Goal: Task Accomplishment & Management: Complete application form

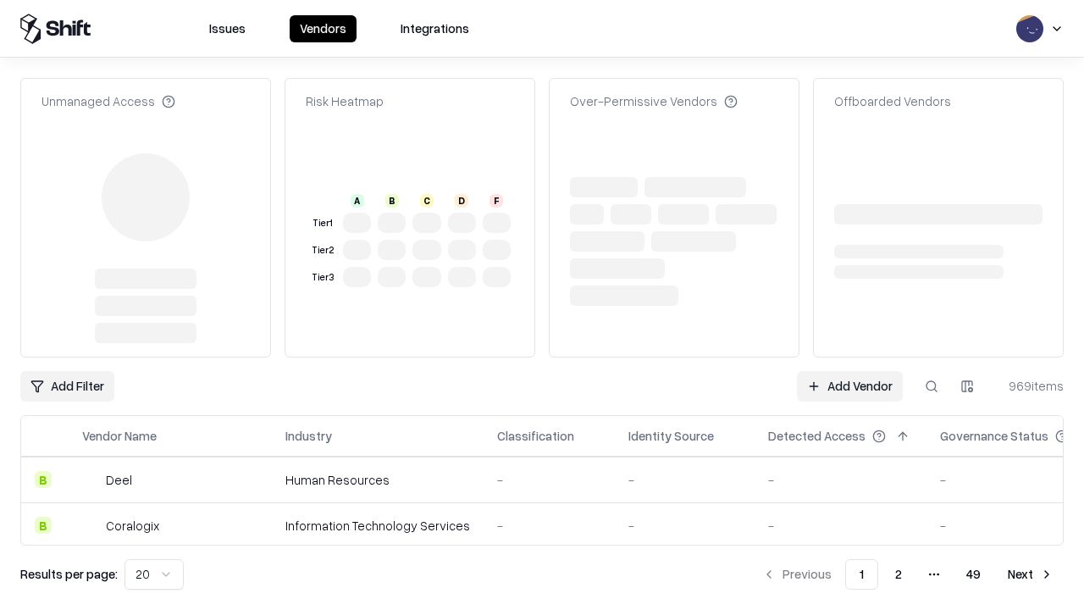
click at [849, 371] on link "Add Vendor" at bounding box center [850, 386] width 106 height 30
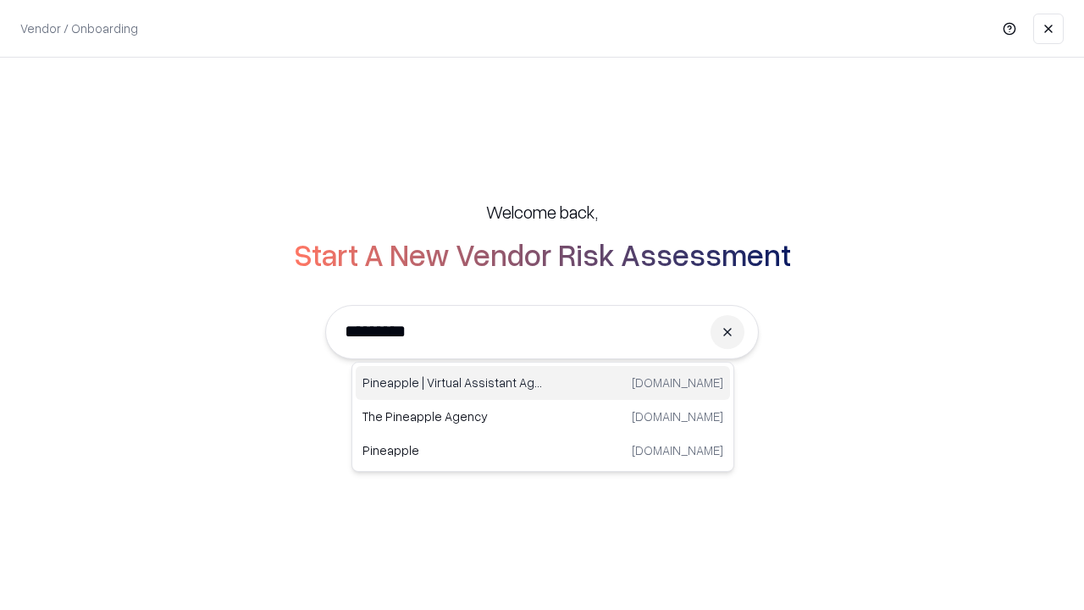
click at [543, 383] on div "Pineapple | Virtual Assistant Agency [DOMAIN_NAME]" at bounding box center [543, 383] width 374 height 34
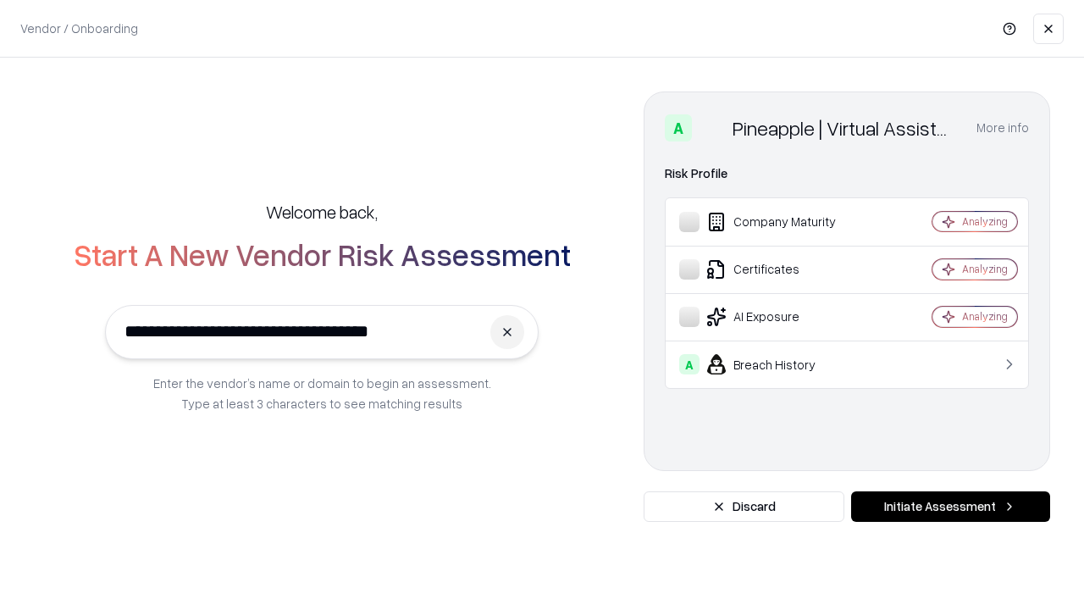
type input "**********"
click at [950, 506] on button "Initiate Assessment" at bounding box center [950, 506] width 199 height 30
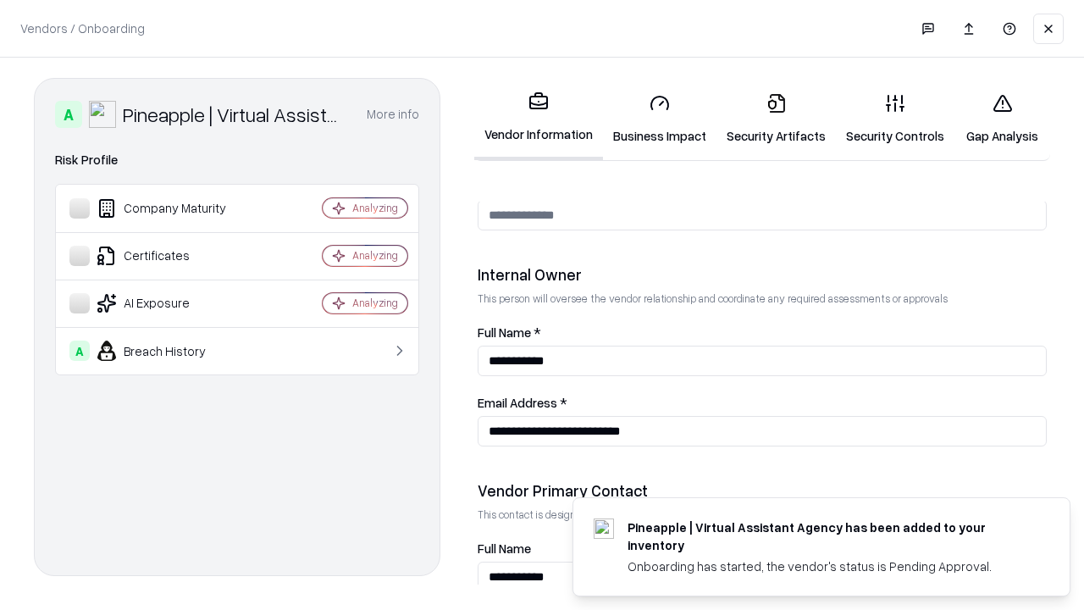
scroll to position [877, 0]
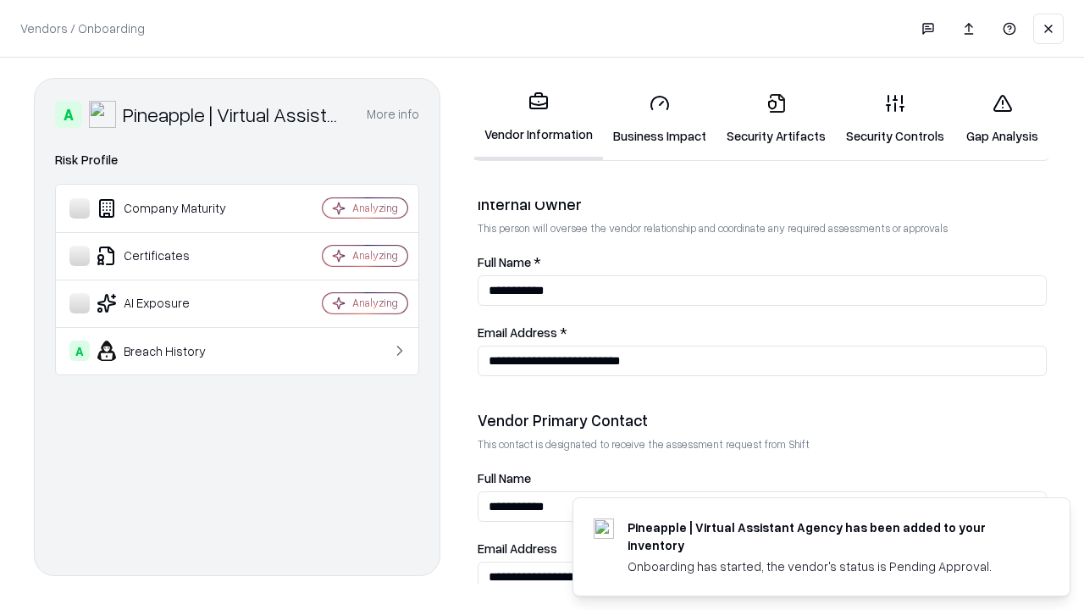
click at [660, 119] on link "Business Impact" at bounding box center [659, 119] width 113 height 79
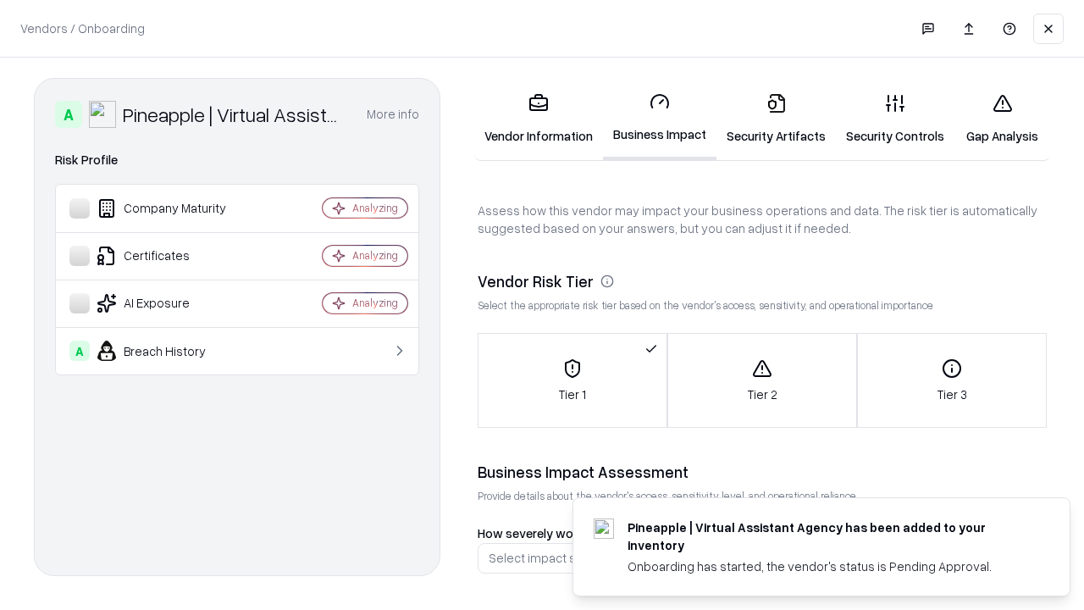
click at [776, 119] on link "Security Artifacts" at bounding box center [776, 119] width 119 height 79
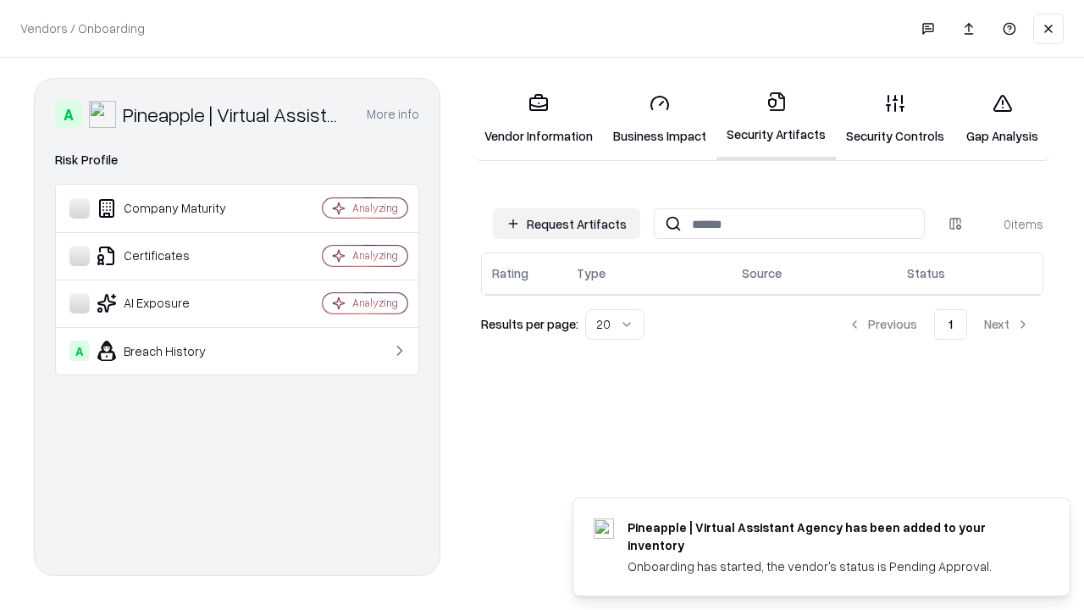
click at [567, 224] on button "Request Artifacts" at bounding box center [566, 223] width 147 height 30
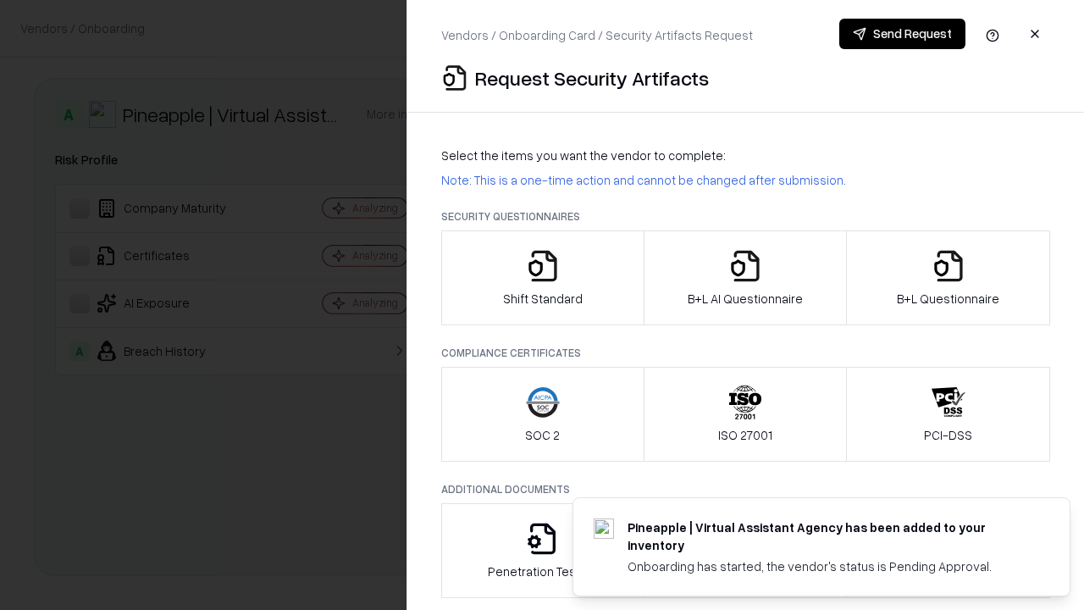
click at [542, 278] on icon "button" at bounding box center [543, 266] width 34 height 34
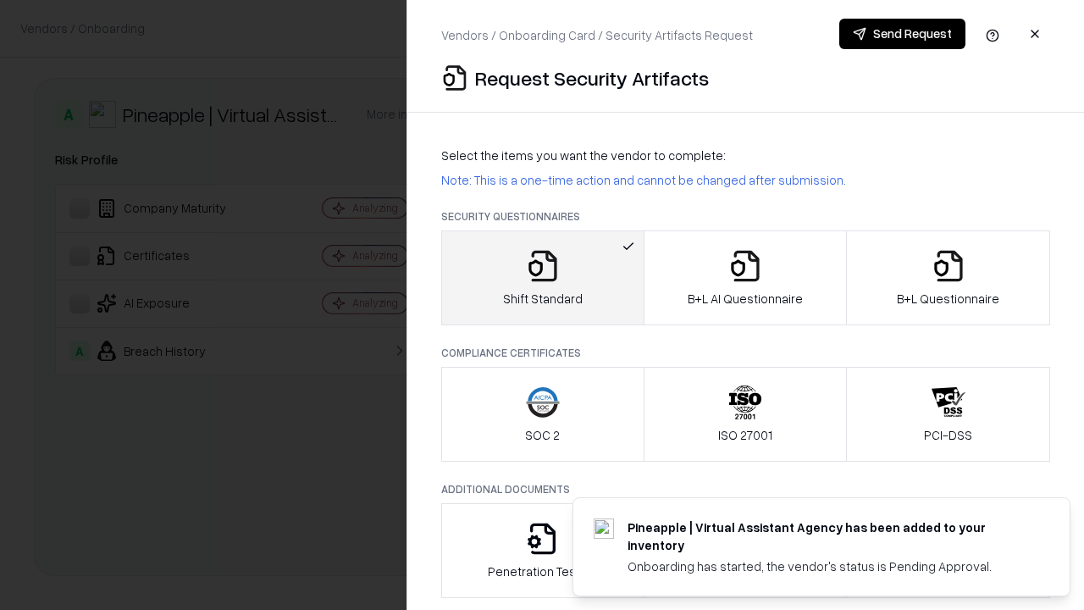
click at [902, 34] on button "Send Request" at bounding box center [902, 34] width 126 height 30
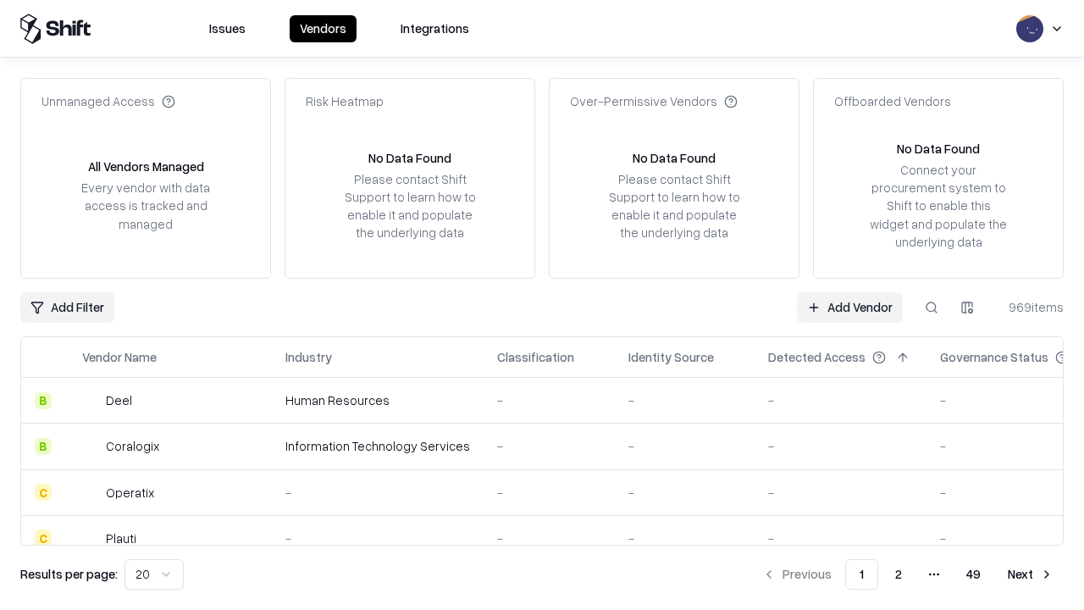
click at [932, 307] on button at bounding box center [931, 307] width 30 height 30
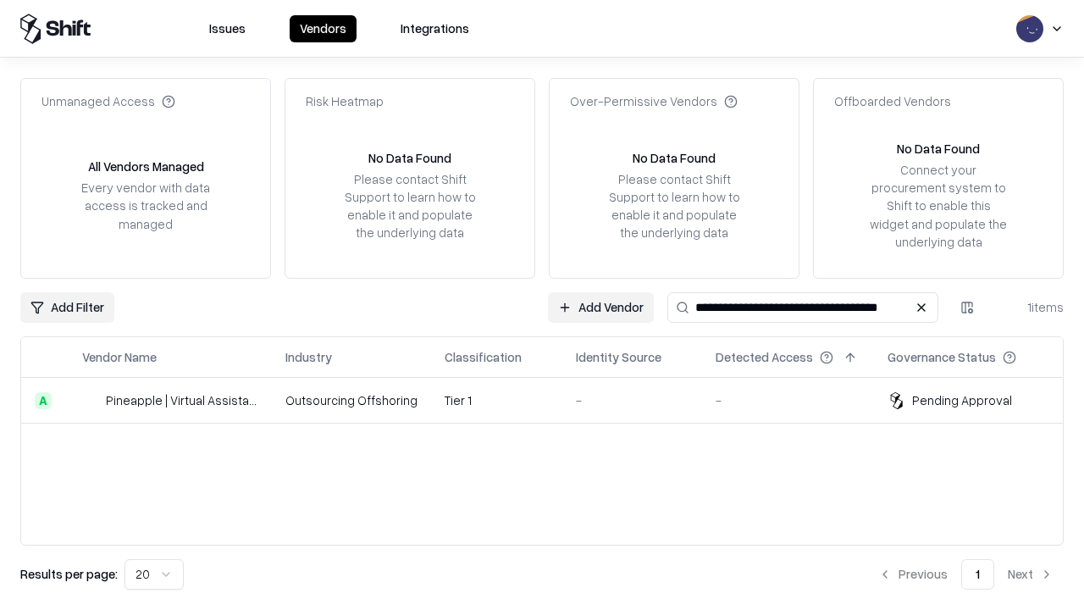
type input "**********"
click at [552, 400] on td "Tier 1" at bounding box center [496, 401] width 131 height 46
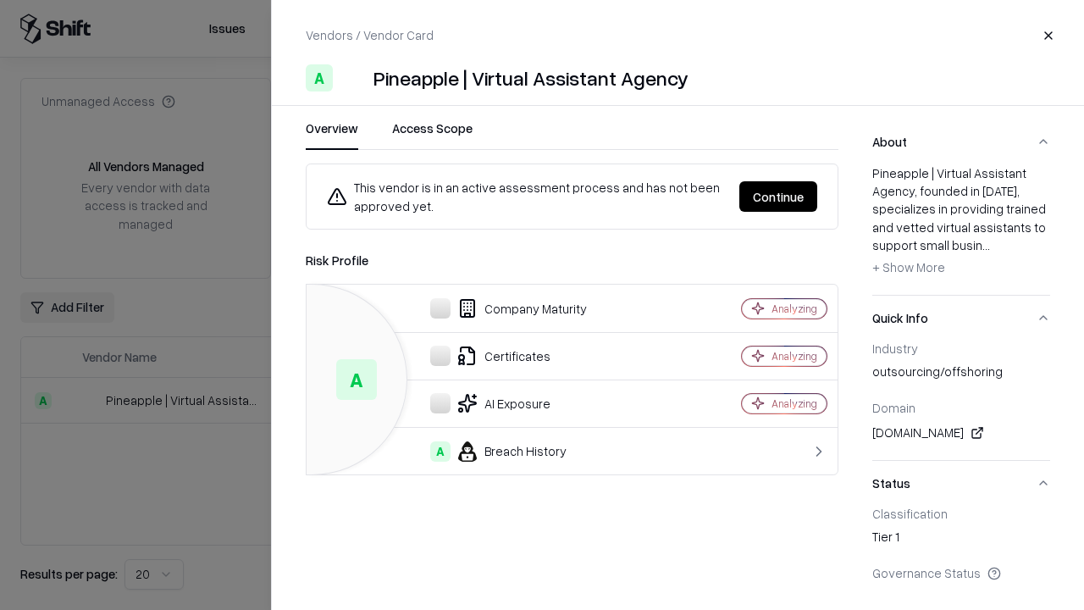
click at [778, 196] on button "Continue" at bounding box center [778, 196] width 78 height 30
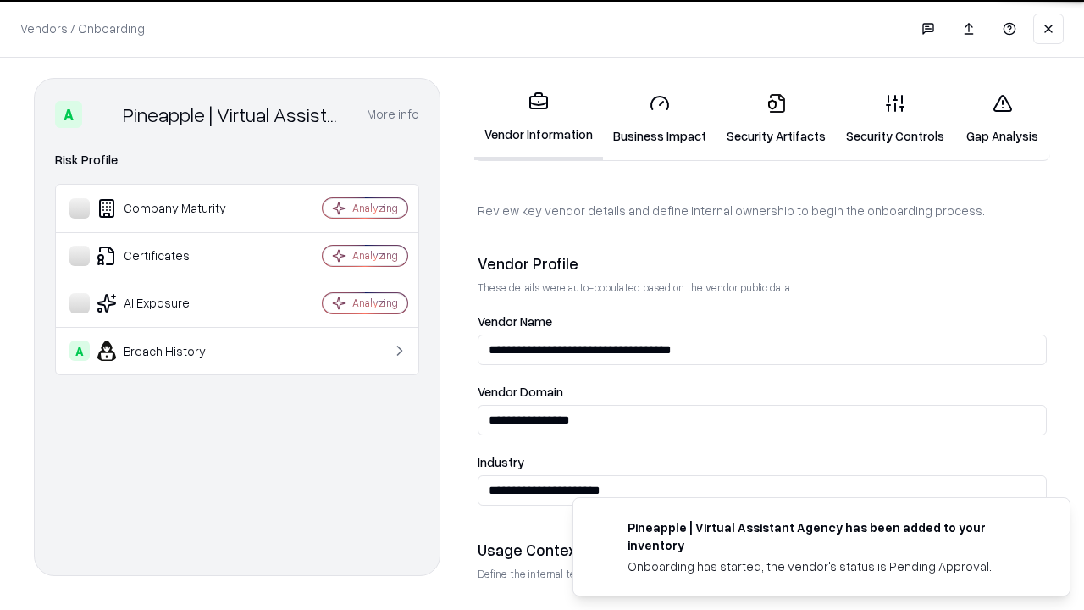
click at [776, 119] on link "Security Artifacts" at bounding box center [776, 119] width 119 height 79
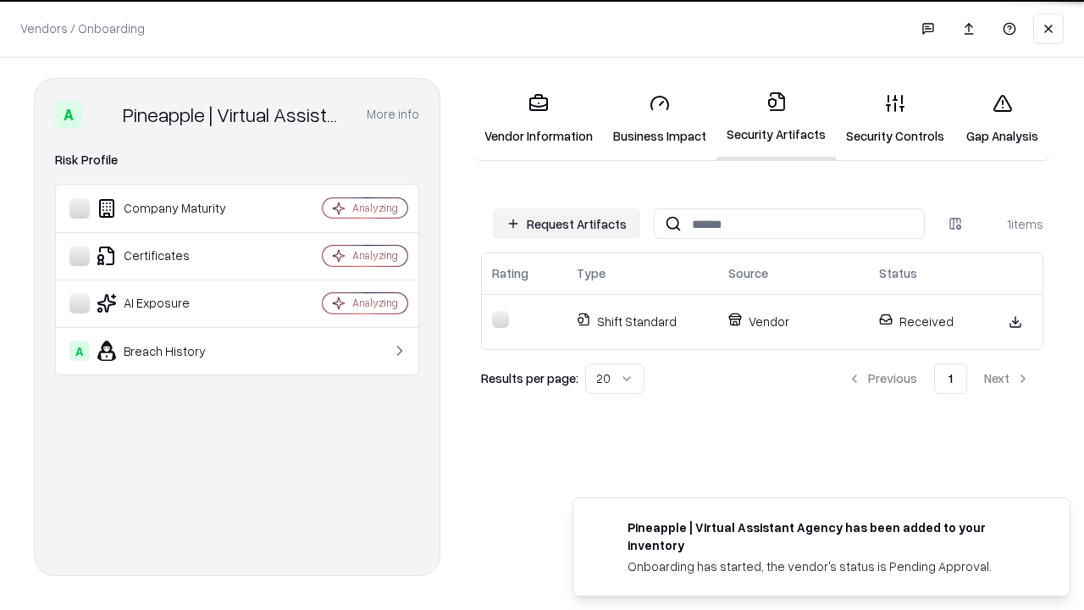
click at [1002, 119] on link "Gap Analysis" at bounding box center [1003, 119] width 96 height 79
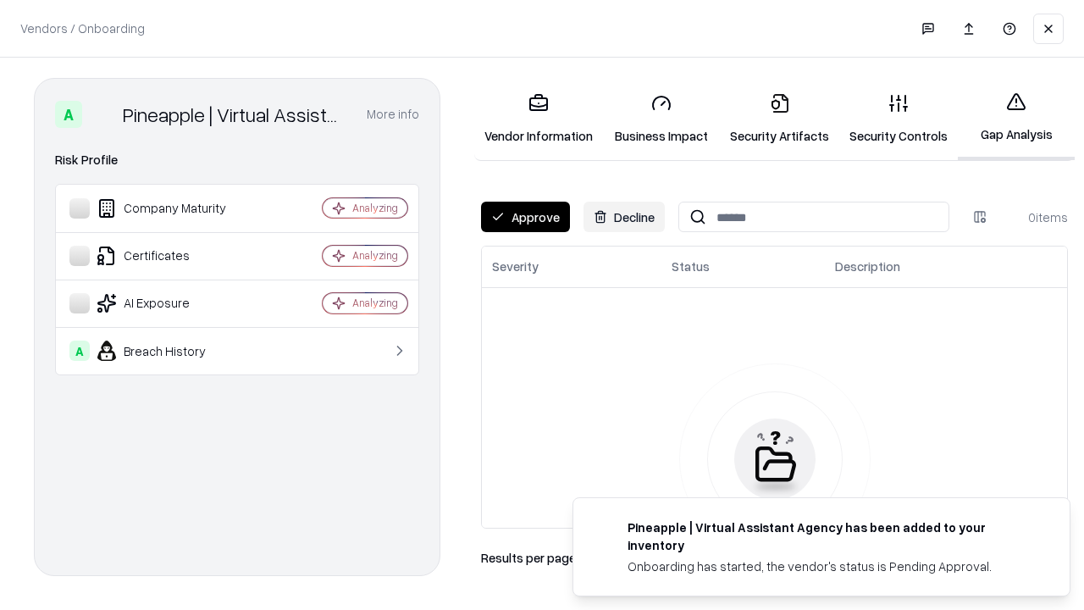
click at [525, 217] on button "Approve" at bounding box center [525, 217] width 89 height 30
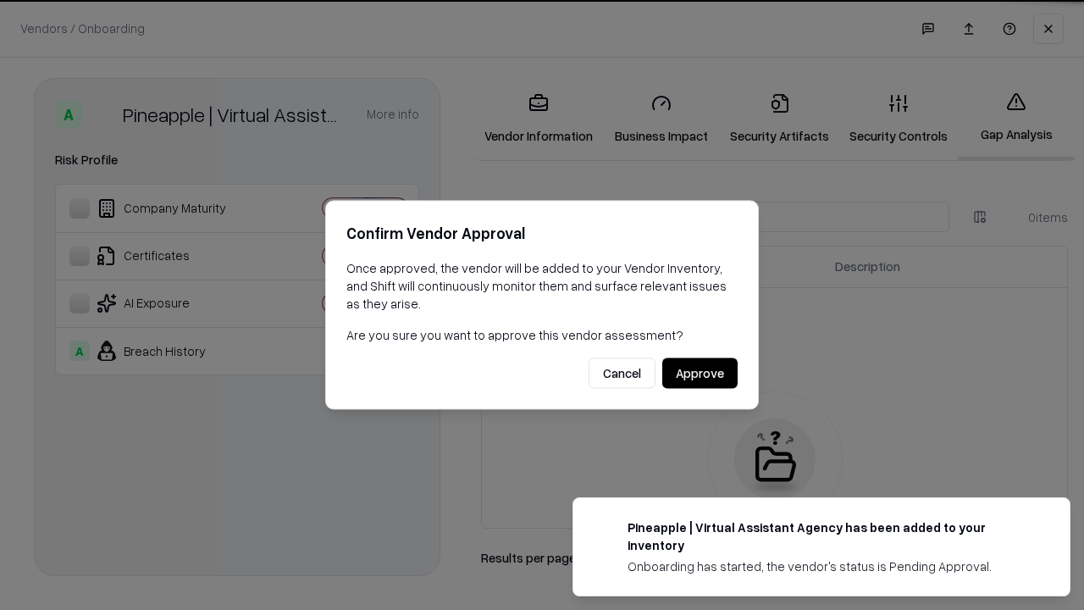
click at [700, 373] on button "Approve" at bounding box center [699, 373] width 75 height 30
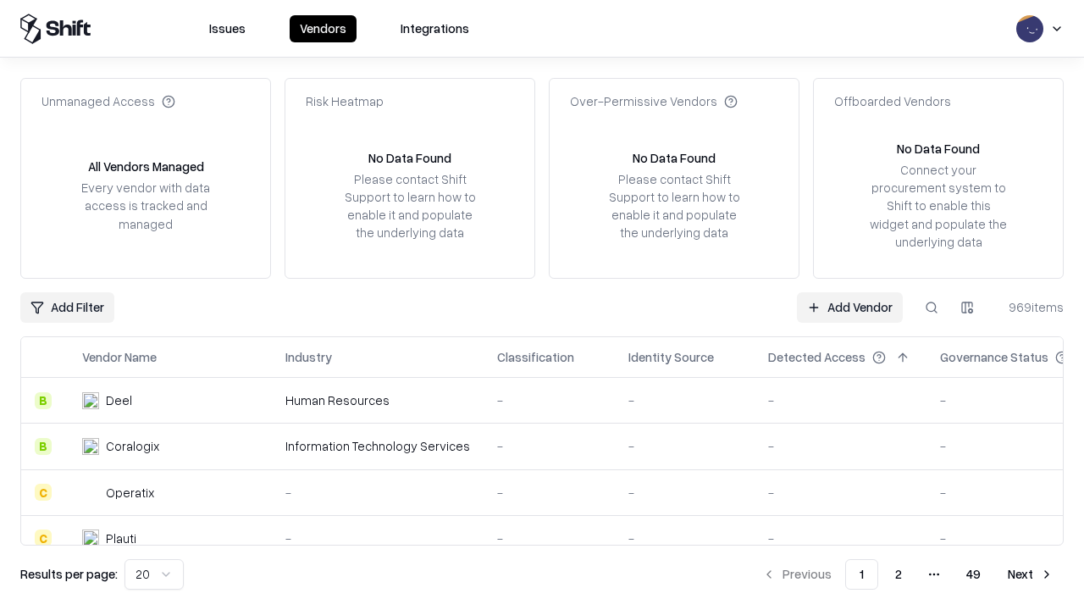
type input "**********"
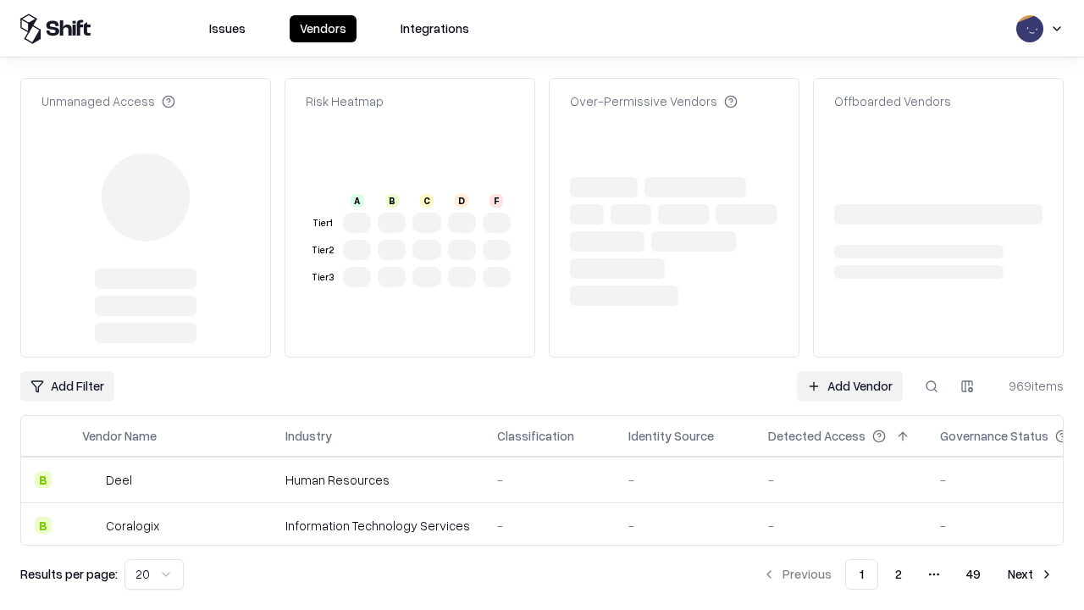
click at [849, 371] on link "Add Vendor" at bounding box center [850, 386] width 106 height 30
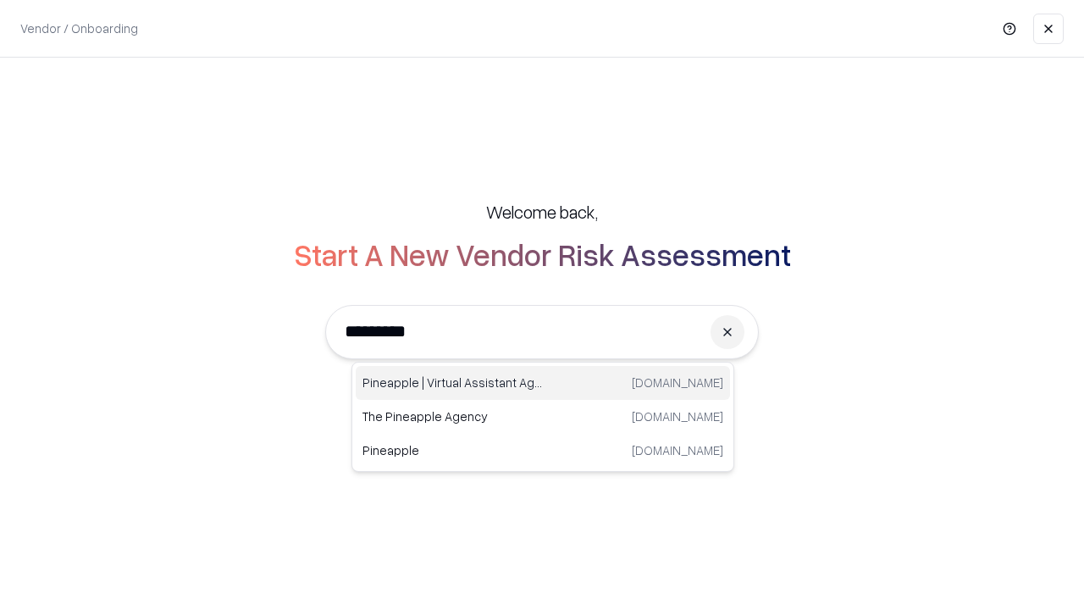
click at [543, 383] on div "Pineapple | Virtual Assistant Agency [DOMAIN_NAME]" at bounding box center [543, 383] width 374 height 34
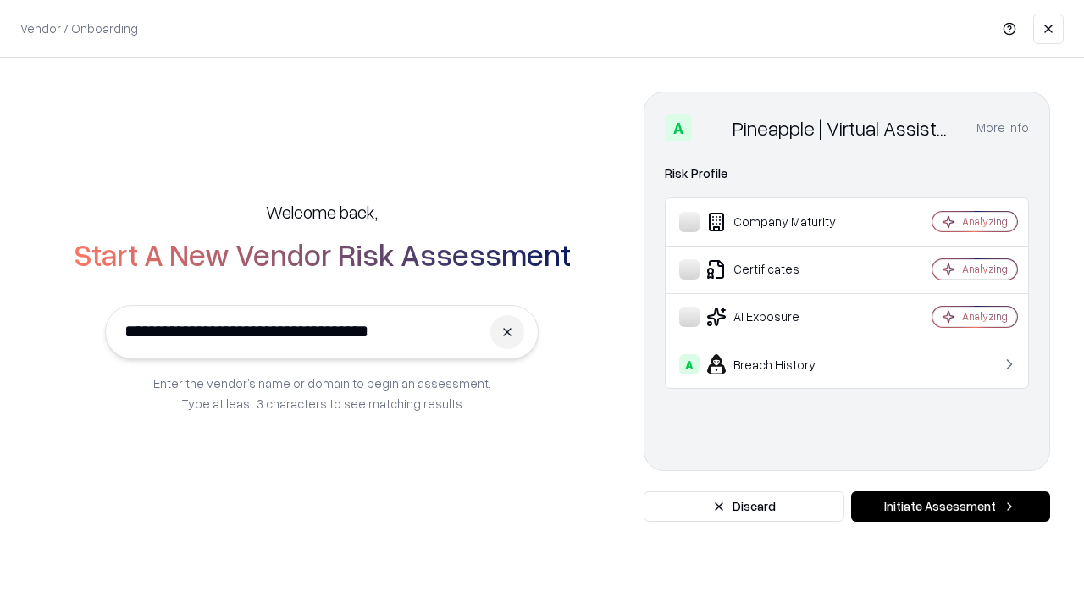
type input "**********"
click at [950, 506] on button "Initiate Assessment" at bounding box center [950, 506] width 199 height 30
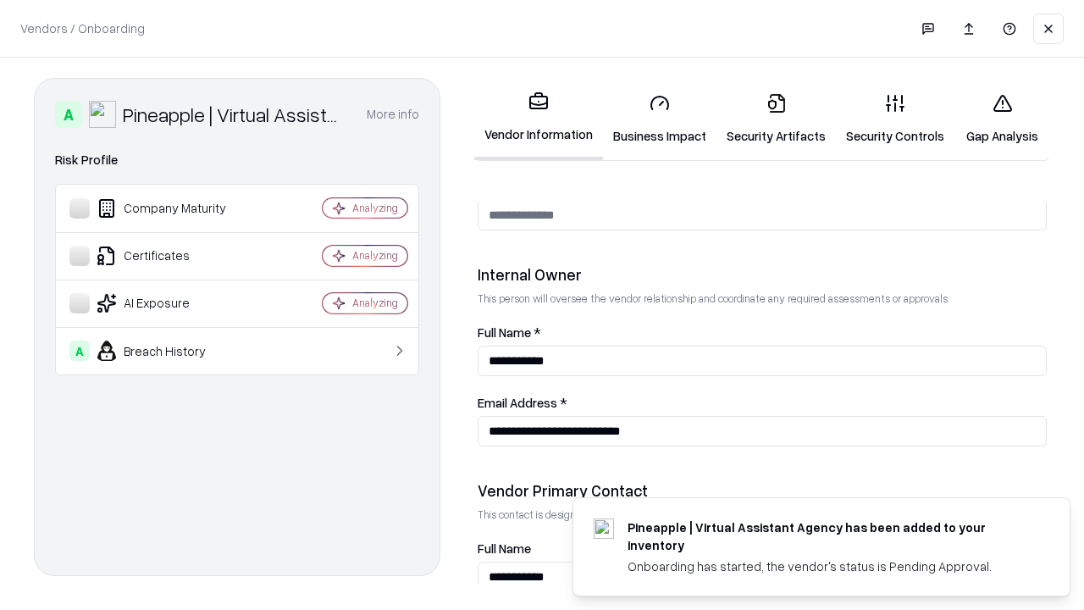
scroll to position [877, 0]
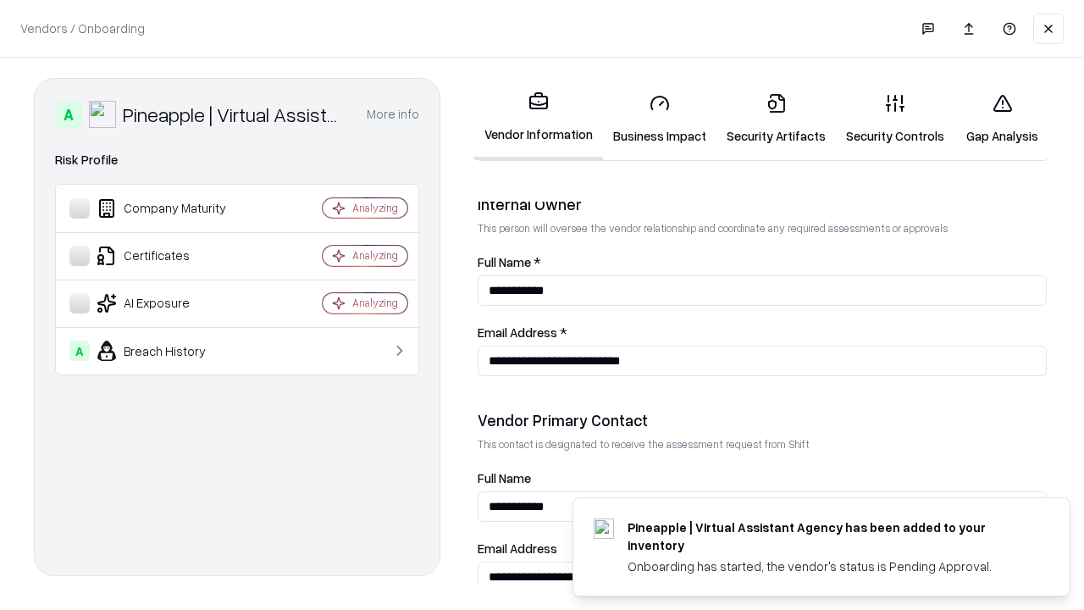
click at [1002, 119] on link "Gap Analysis" at bounding box center [1003, 119] width 96 height 79
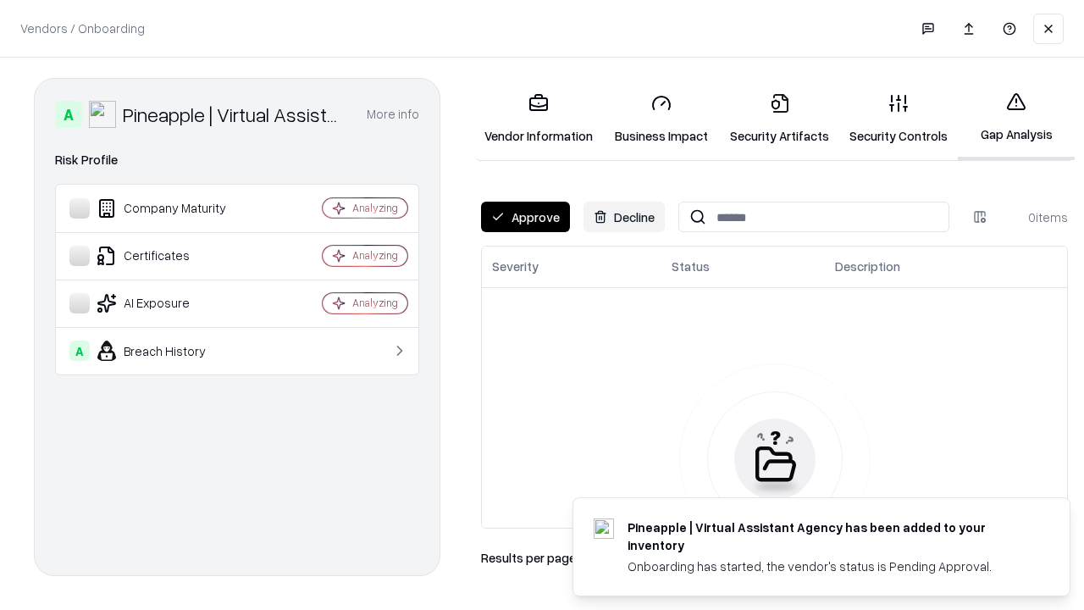
click at [525, 217] on button "Approve" at bounding box center [525, 217] width 89 height 30
